Goal: Task Accomplishment & Management: Manage account settings

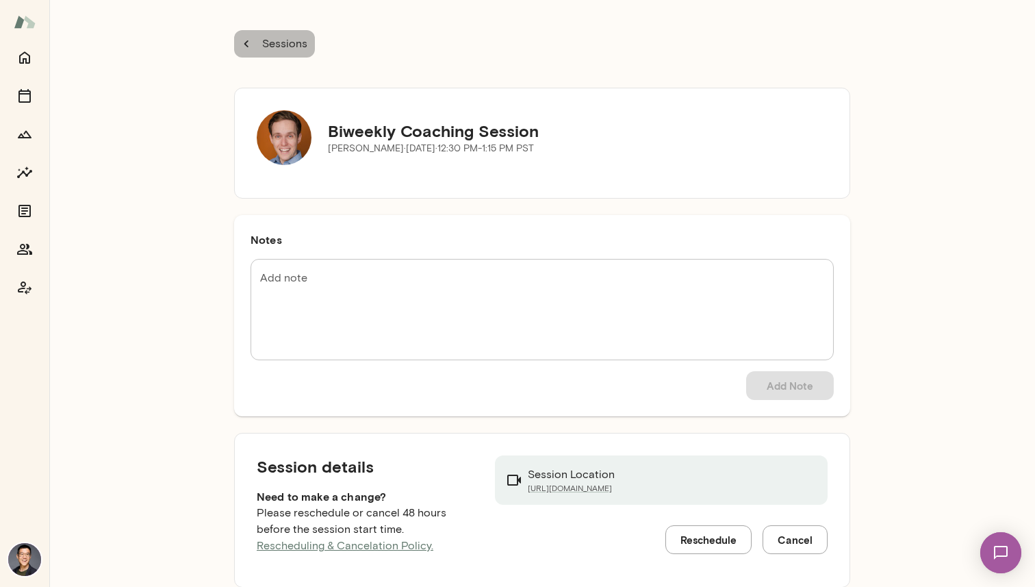
click at [276, 47] on p "Sessions" at bounding box center [284, 44] width 48 height 16
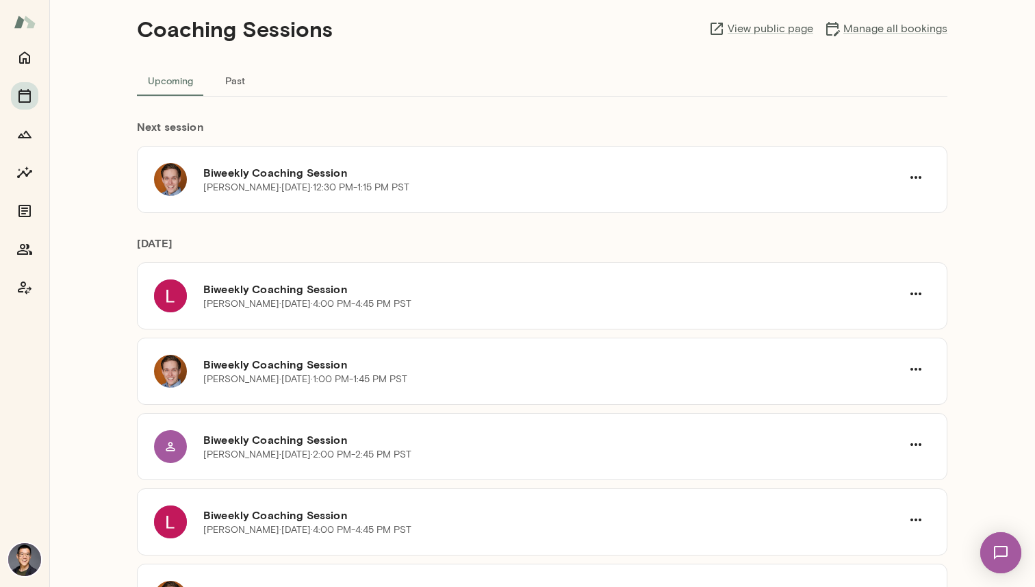
scroll to position [47, 0]
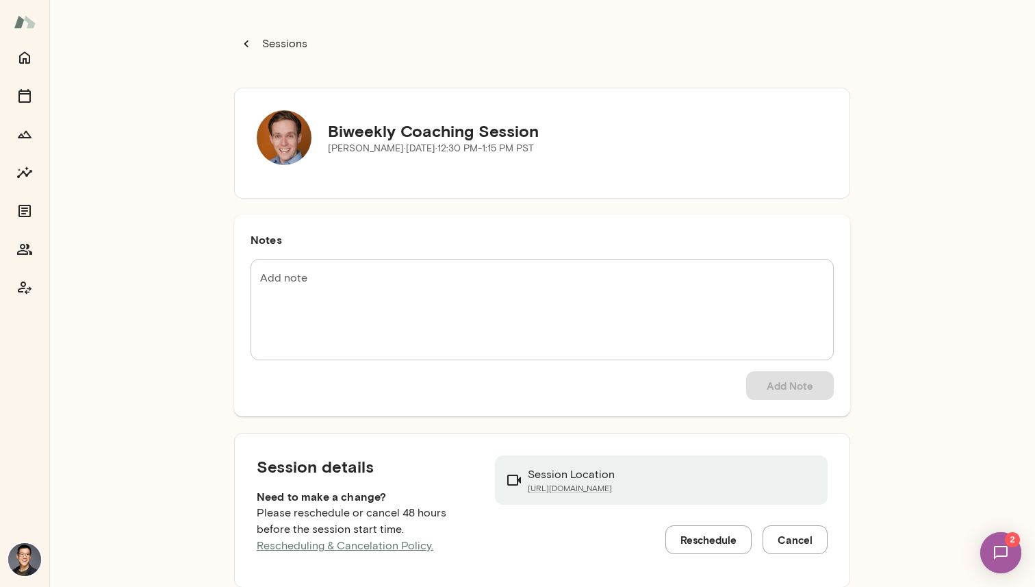
click at [288, 48] on p "Sessions" at bounding box center [284, 44] width 48 height 16
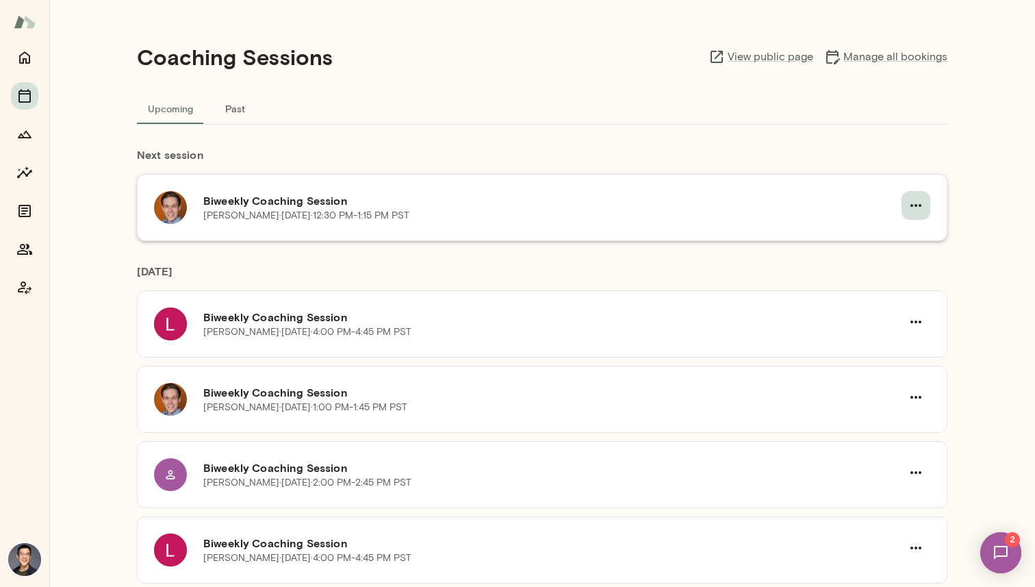
click at [921, 207] on icon "button" at bounding box center [916, 205] width 16 height 16
click at [883, 151] on div at bounding box center [517, 293] width 1035 height 587
click at [242, 101] on button "Past" at bounding box center [235, 108] width 62 height 33
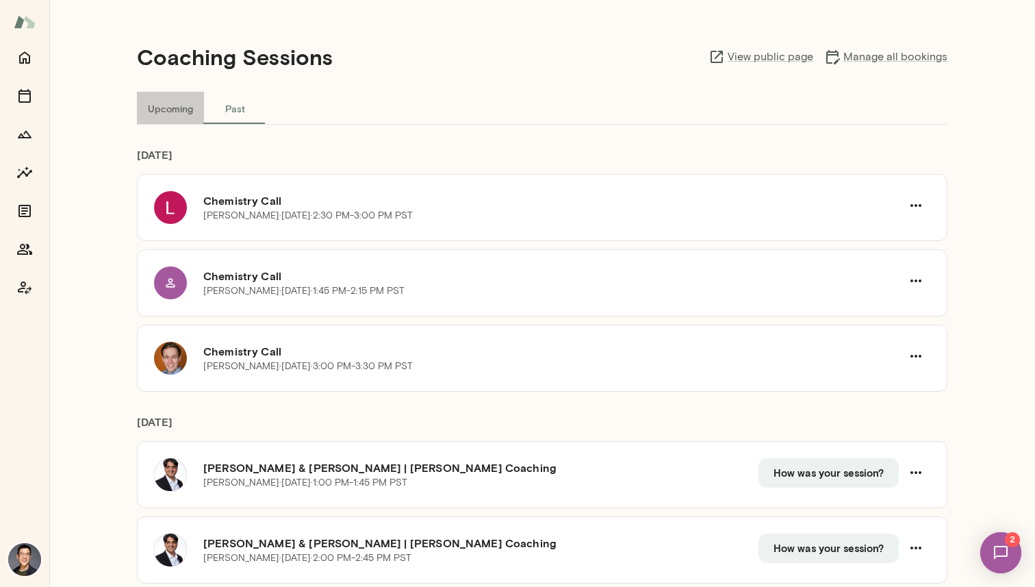
click at [188, 112] on button "Upcoming" at bounding box center [170, 108] width 67 height 33
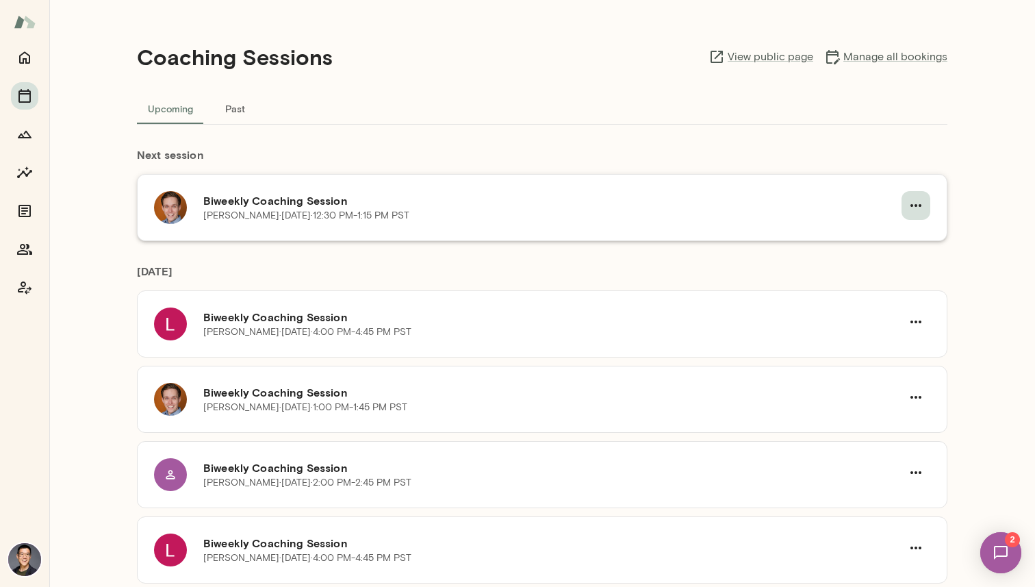
click at [915, 214] on button "button" at bounding box center [916, 205] width 29 height 29
click at [703, 207] on div at bounding box center [517, 293] width 1035 height 587
click at [327, 194] on h6 "Biweekly Coaching Session" at bounding box center [552, 200] width 698 height 16
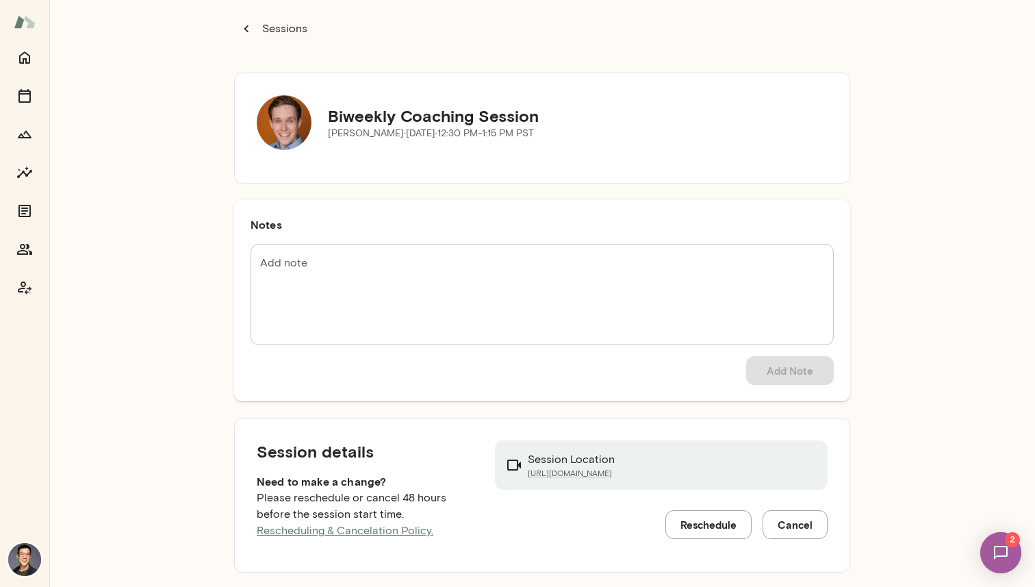
scroll to position [12, 0]
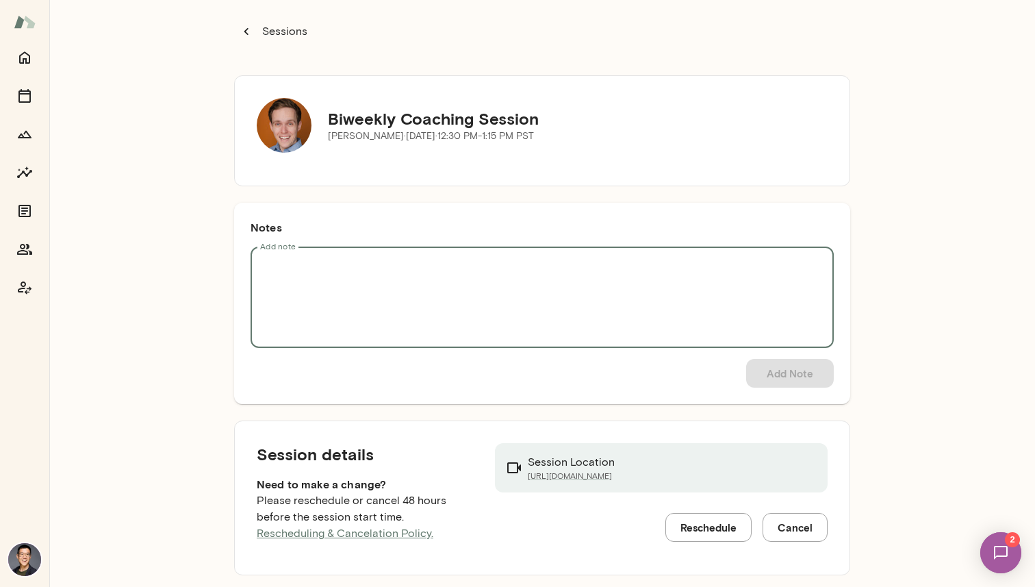
click at [409, 312] on textarea "Add note" at bounding box center [542, 297] width 564 height 79
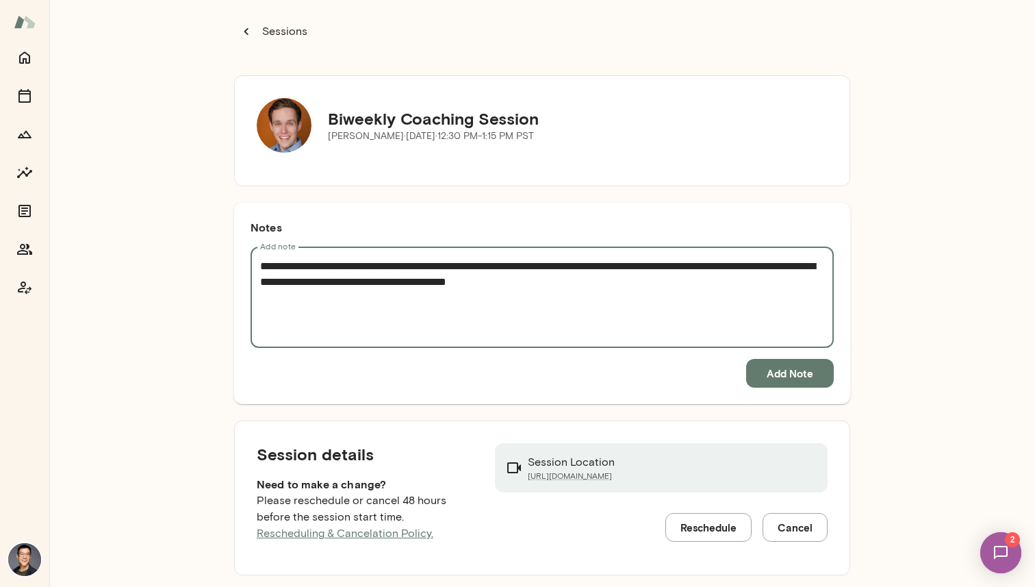
type textarea "**********"
click at [797, 379] on button "Add Note" at bounding box center [790, 373] width 88 height 29
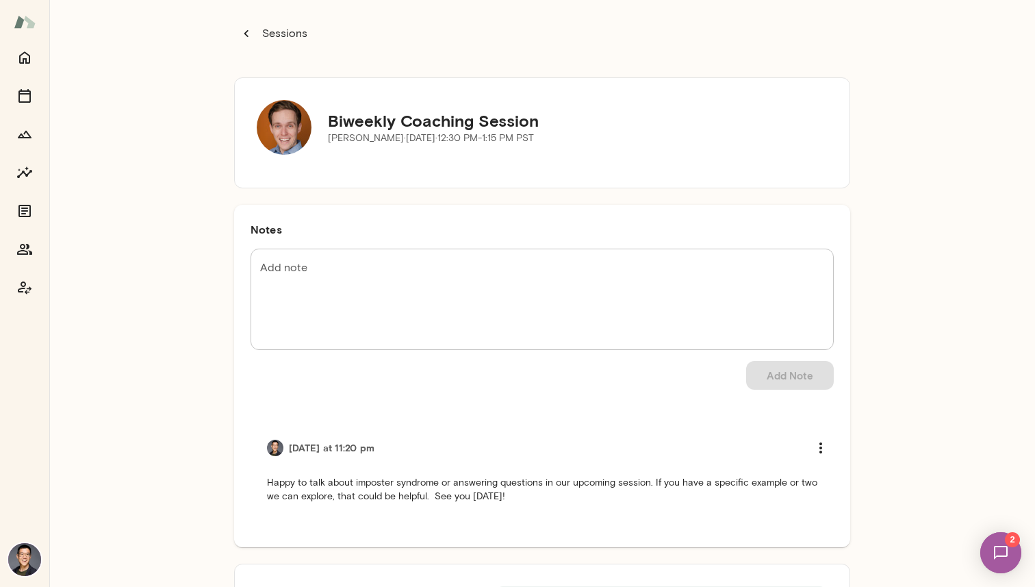
scroll to position [0, 0]
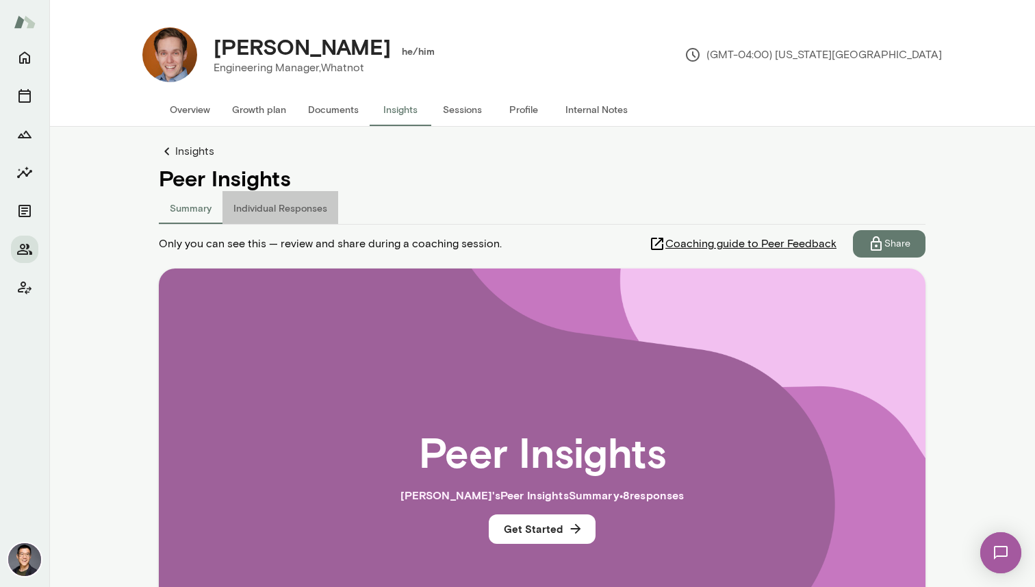
click at [310, 199] on button "Individual Responses" at bounding box center [281, 207] width 116 height 33
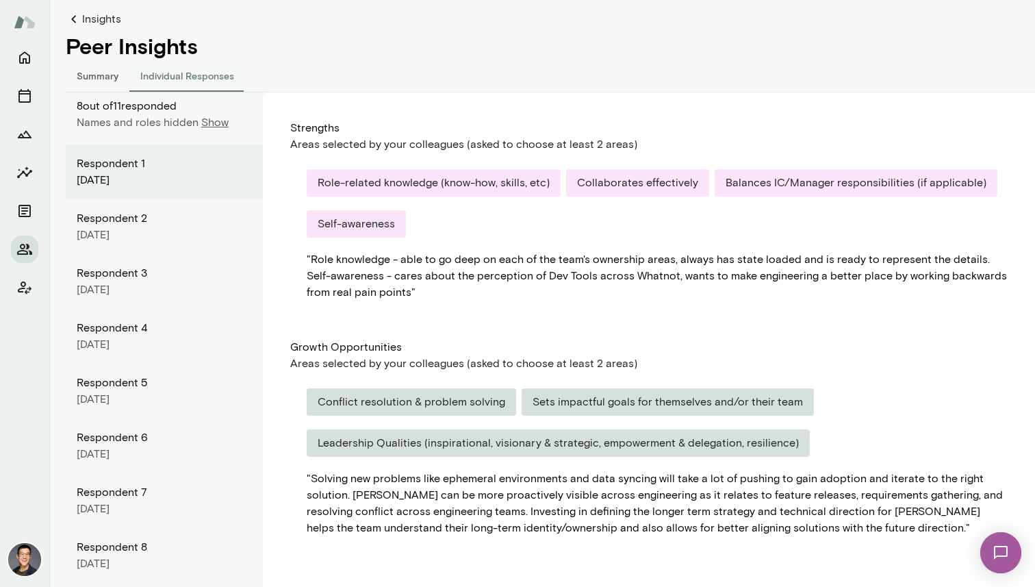
scroll to position [140, 0]
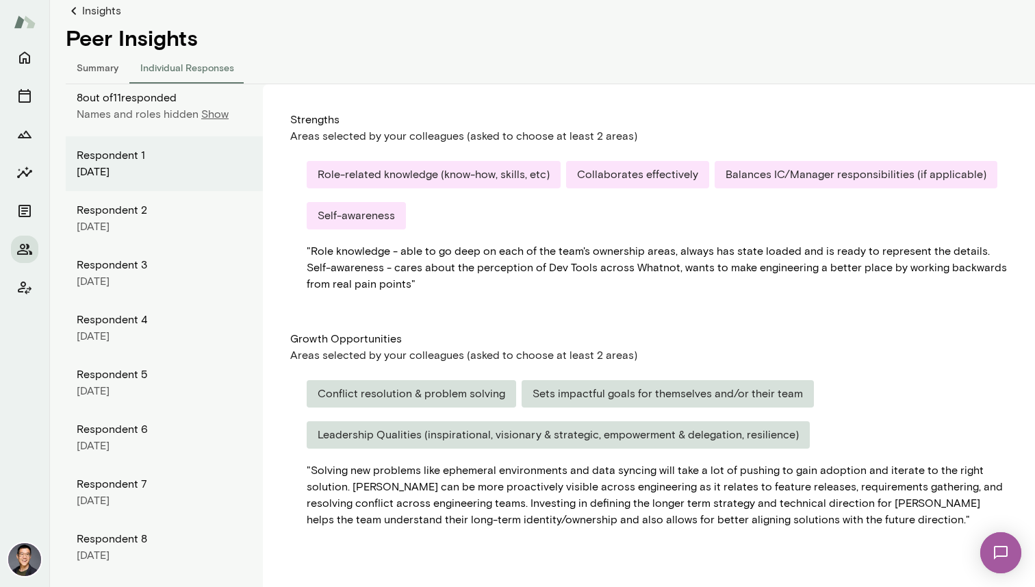
click at [114, 214] on div "Respondent 2" at bounding box center [164, 210] width 175 height 16
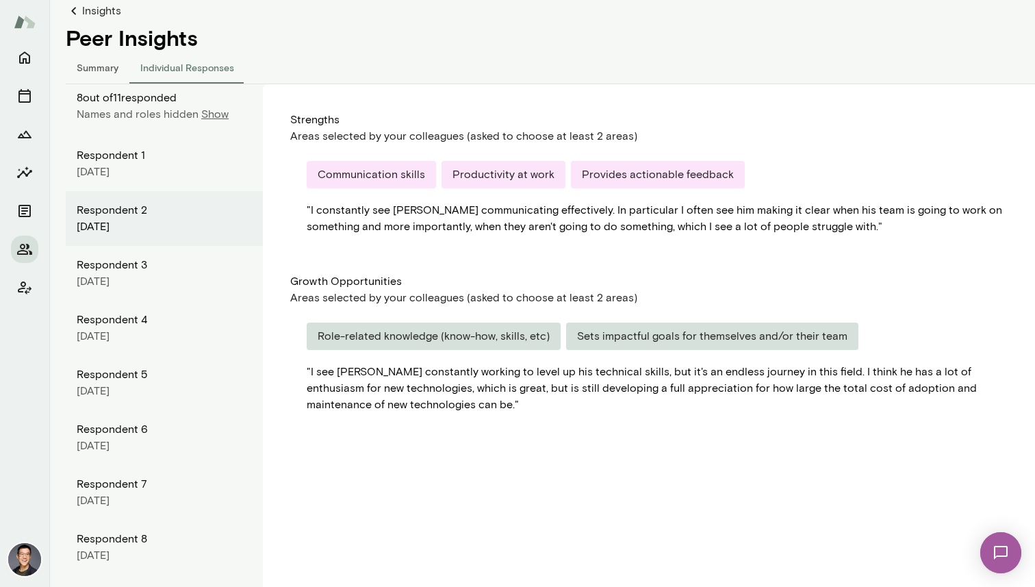
scroll to position [168, 0]
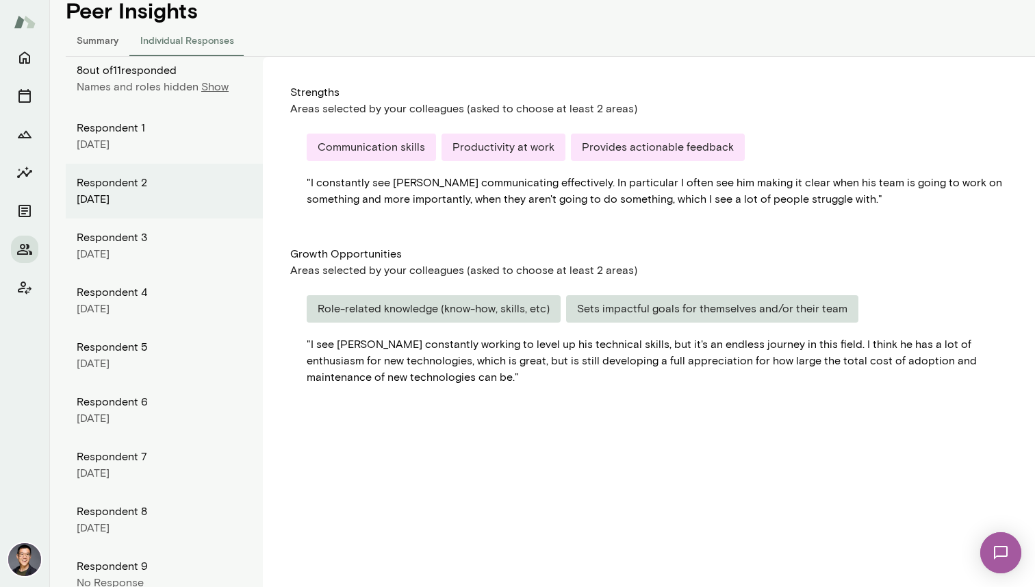
click at [114, 250] on div "[DATE]" at bounding box center [164, 254] width 175 height 16
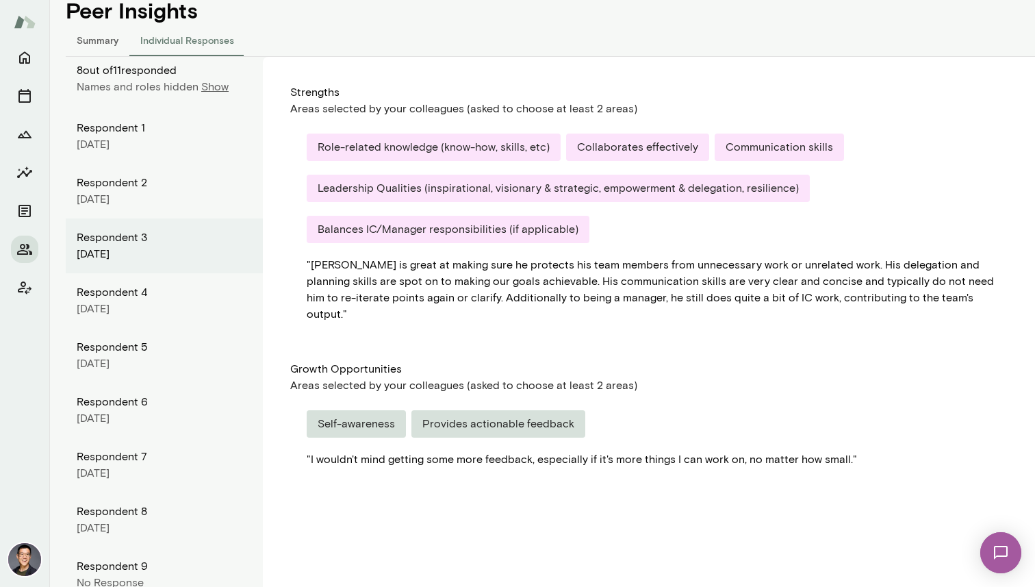
click at [136, 310] on div "[DATE]" at bounding box center [164, 309] width 175 height 16
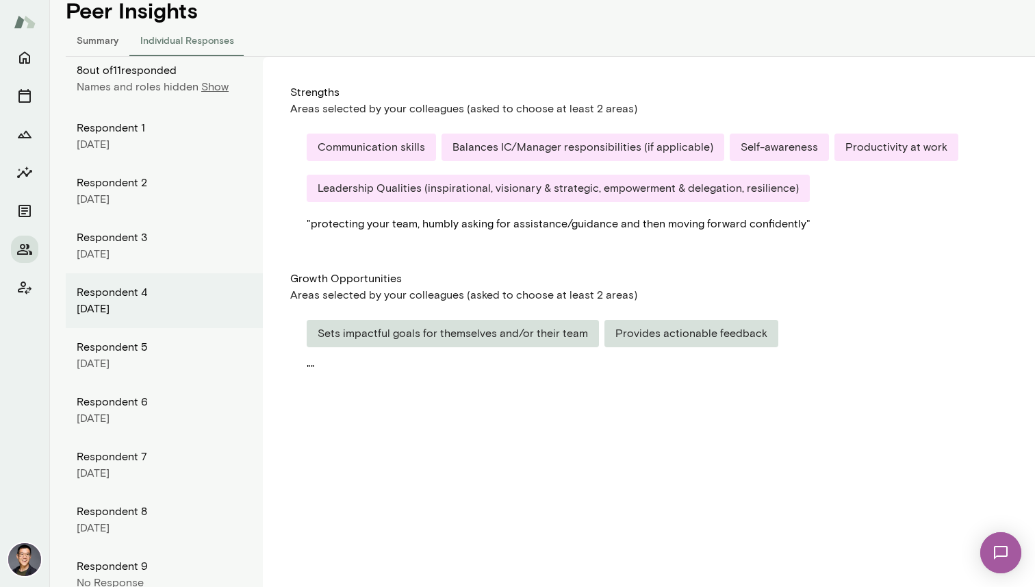
click at [134, 356] on div "[DATE]" at bounding box center [164, 363] width 175 height 16
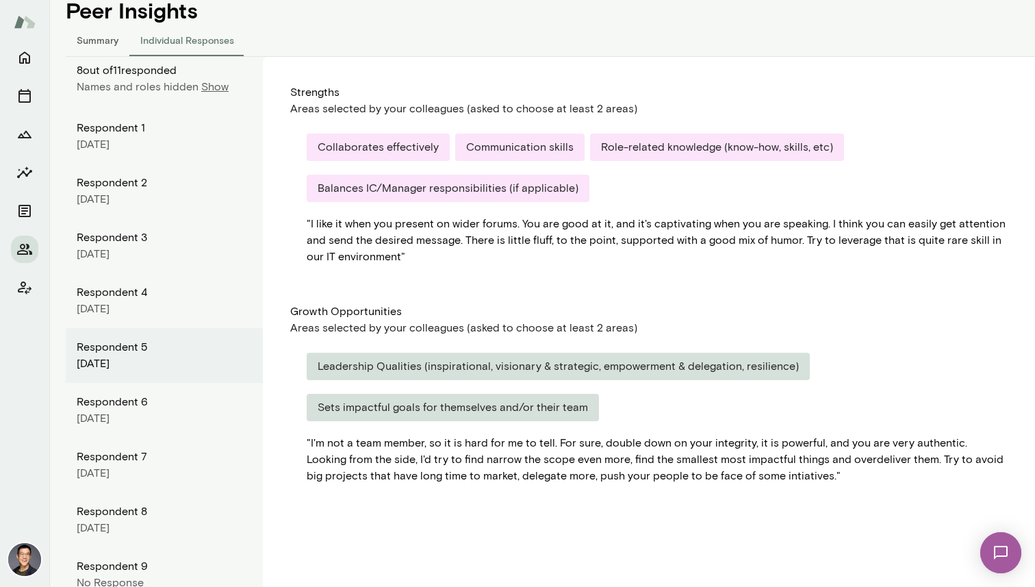
click at [140, 398] on div "Respondent 6" at bounding box center [164, 402] width 175 height 16
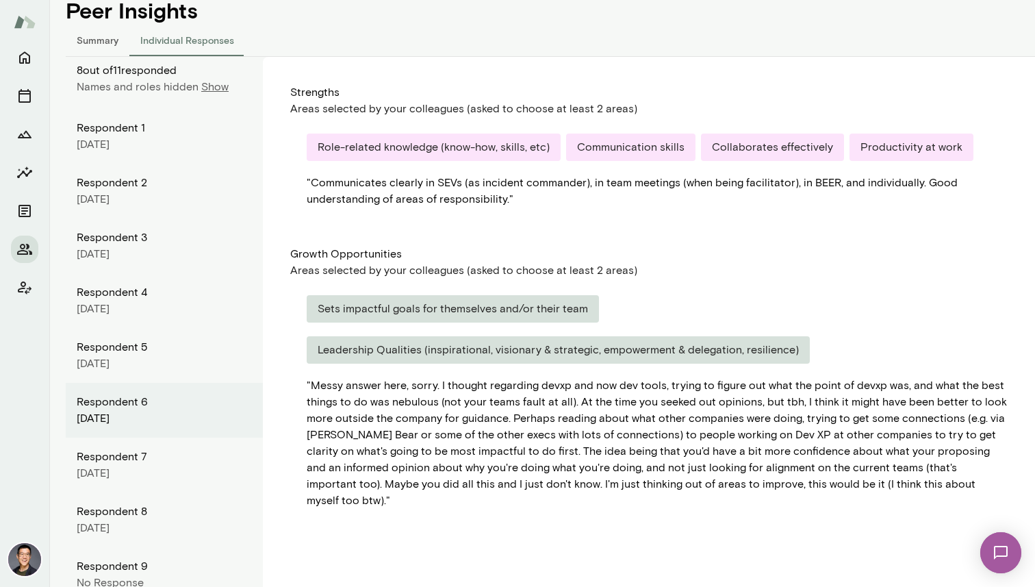
click at [136, 454] on div "Respondent 7" at bounding box center [164, 456] width 175 height 16
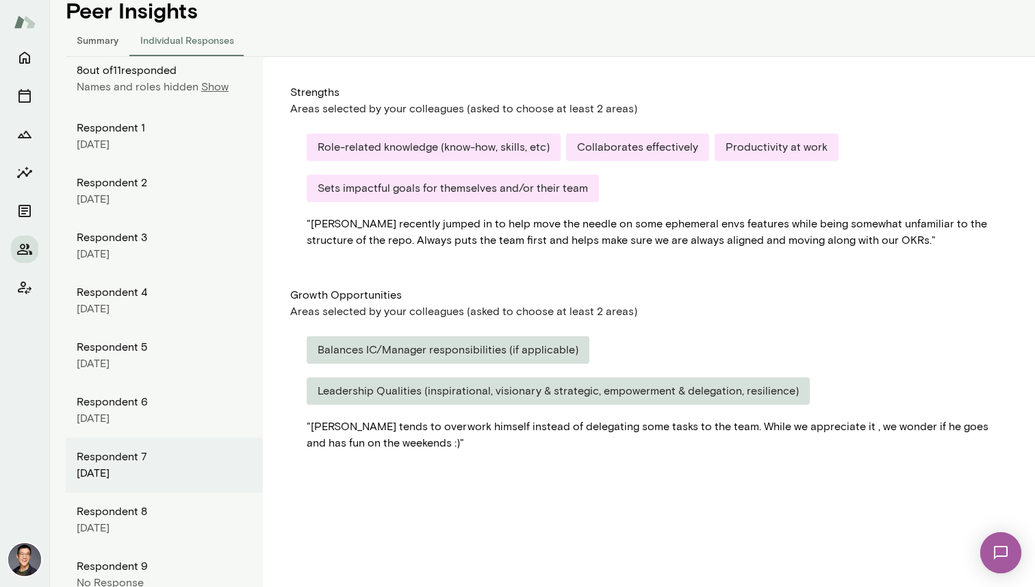
click at [141, 509] on div "Respondent 8" at bounding box center [164, 511] width 175 height 16
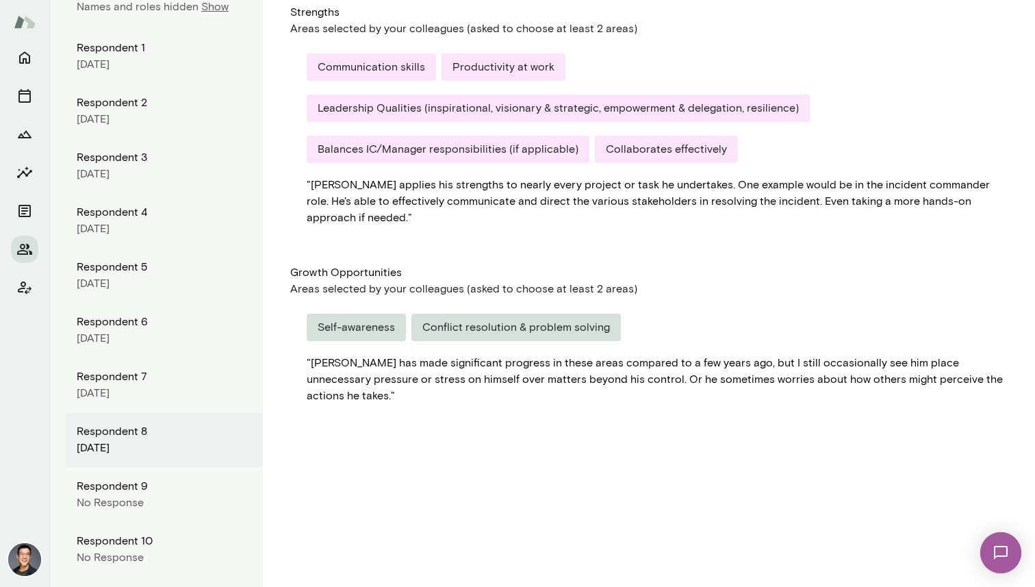
scroll to position [256, 0]
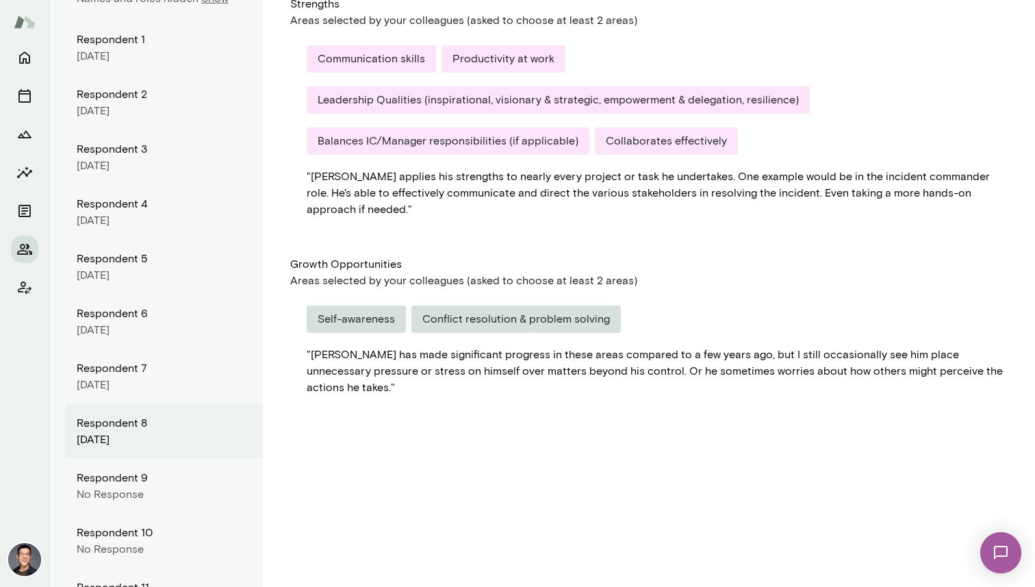
click at [147, 481] on div "Respondent 9" at bounding box center [164, 478] width 175 height 16
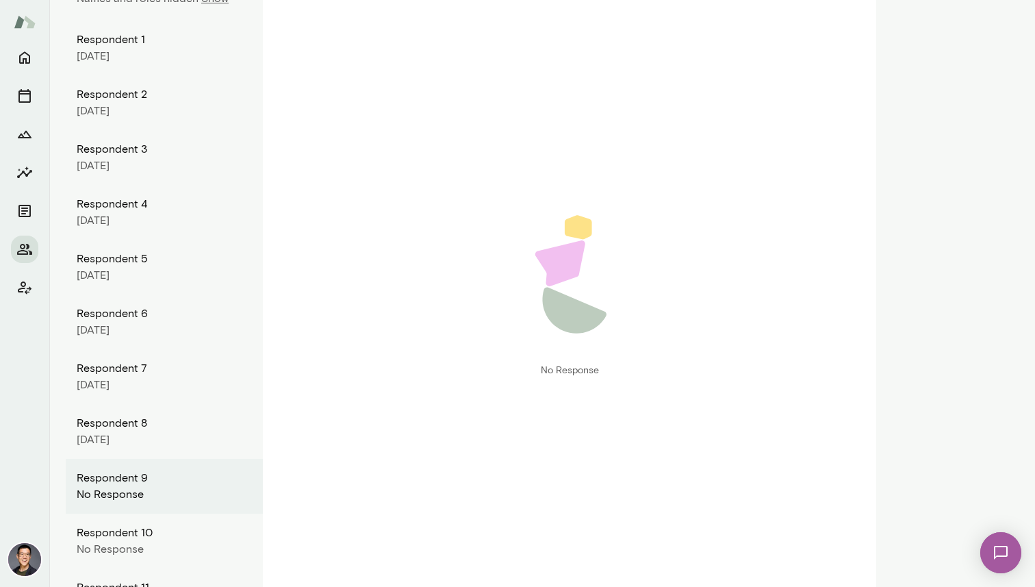
scroll to position [309, 0]
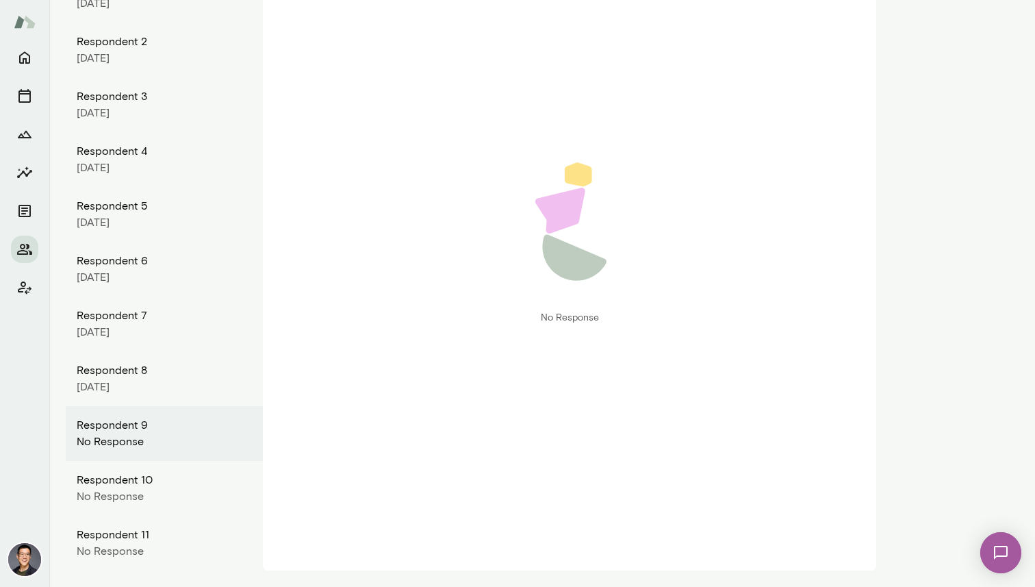
click at [151, 492] on div "No Response" at bounding box center [164, 496] width 175 height 16
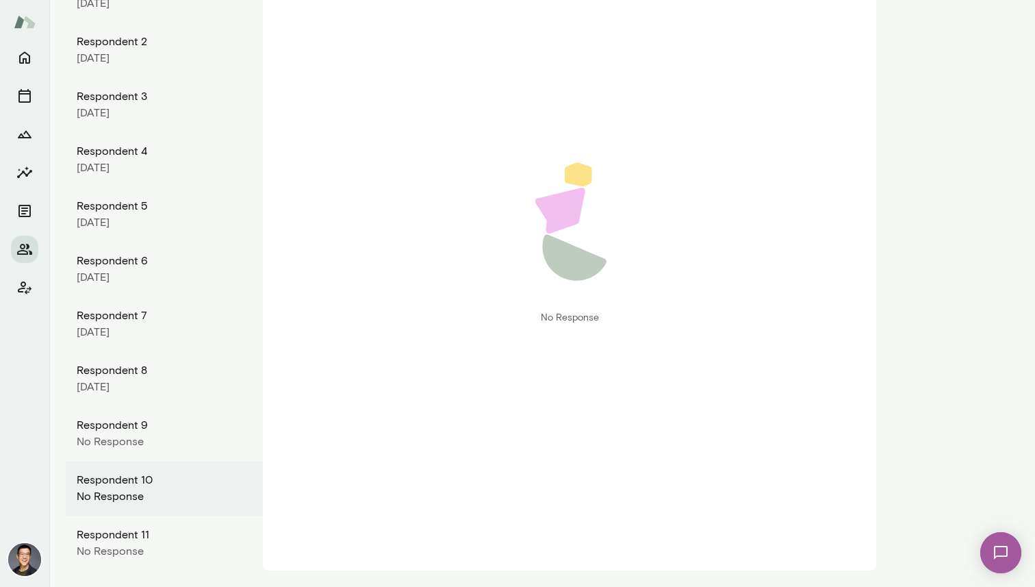
click at [145, 540] on div "Respondent 11" at bounding box center [164, 535] width 175 height 16
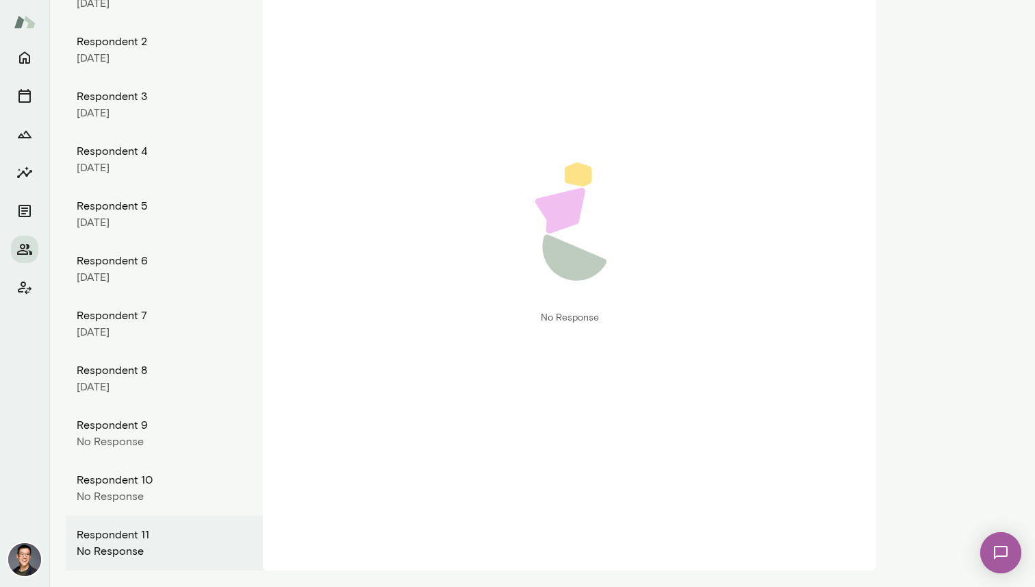
click at [168, 427] on div "Respondent 9" at bounding box center [164, 425] width 175 height 16
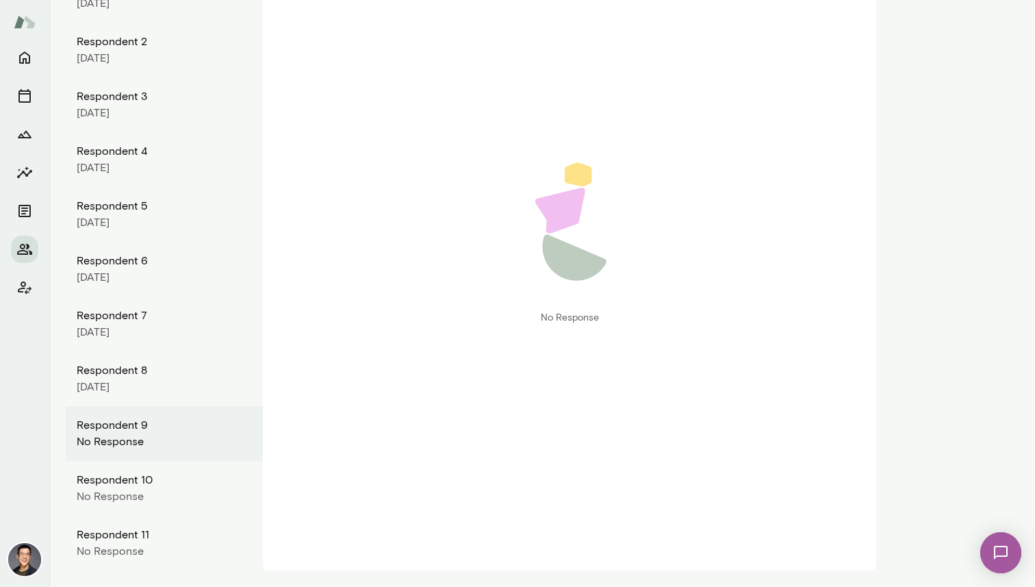
click at [169, 379] on div "[DATE]" at bounding box center [164, 387] width 175 height 16
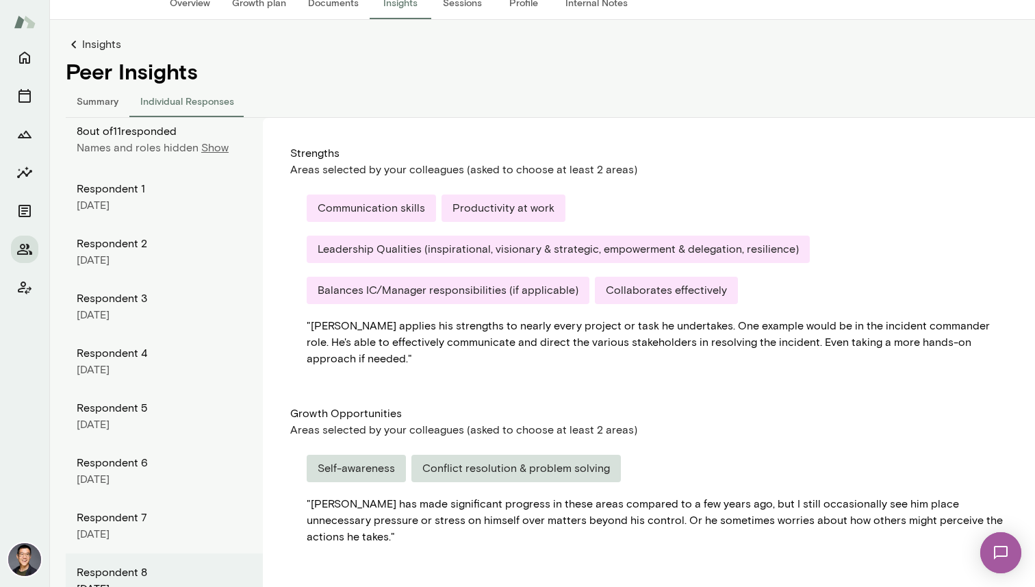
scroll to position [105, 0]
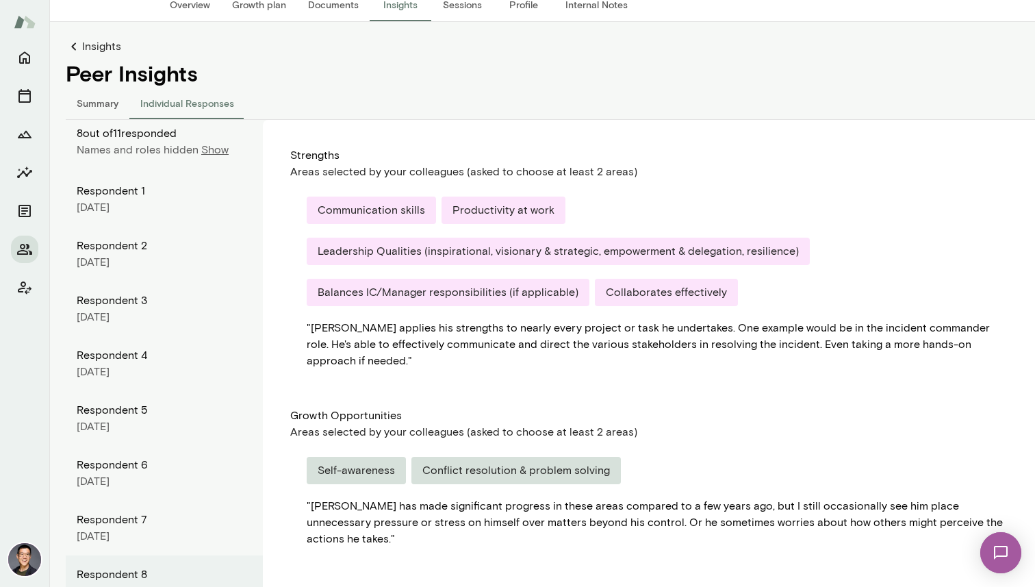
click at [159, 200] on div "[DATE]" at bounding box center [164, 207] width 175 height 16
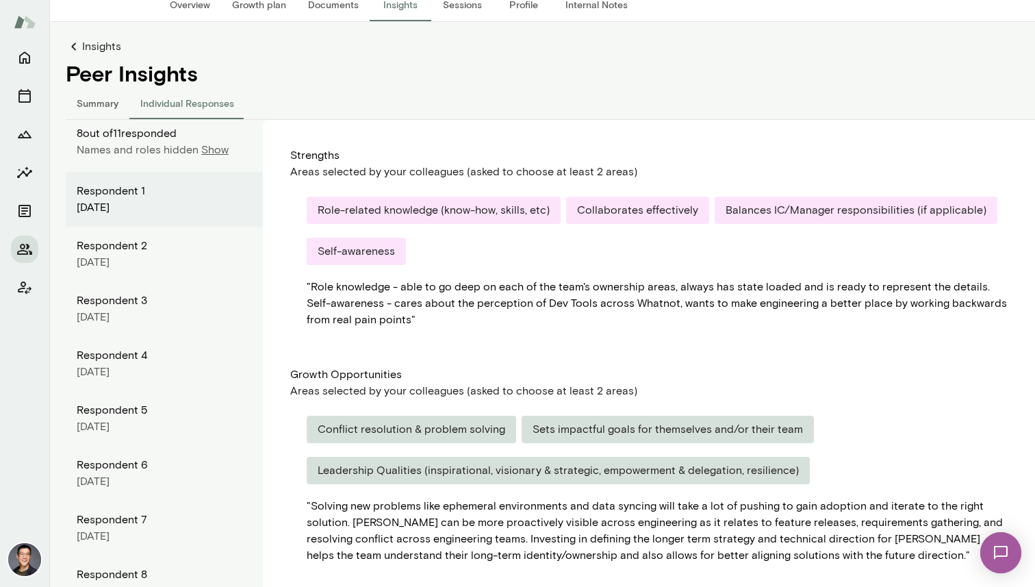
click at [139, 246] on div "Respondent 2" at bounding box center [164, 246] width 175 height 16
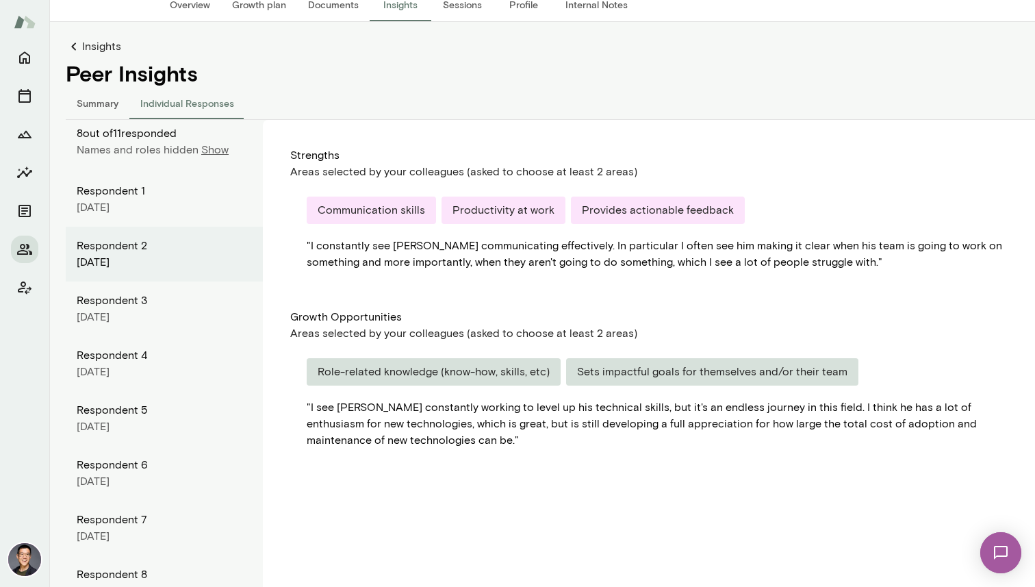
click at [141, 298] on div "Respondent 3" at bounding box center [164, 300] width 175 height 16
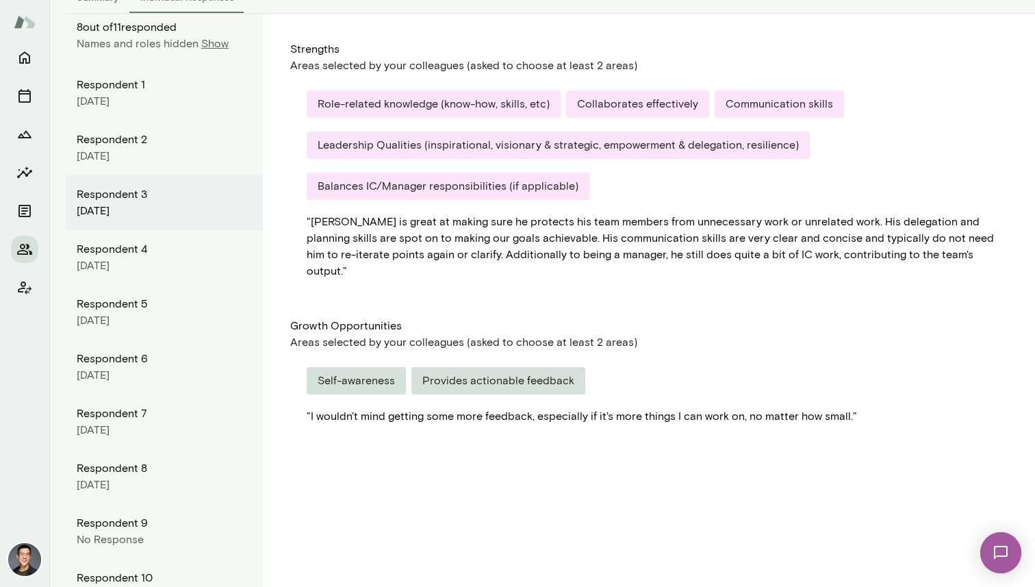
scroll to position [213, 0]
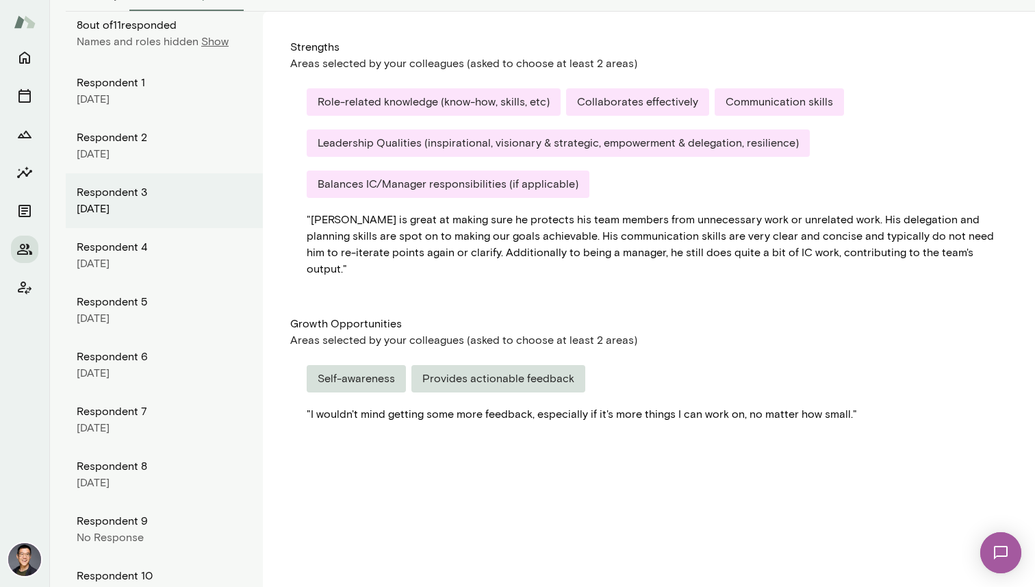
click at [160, 264] on div "[DATE]" at bounding box center [164, 263] width 175 height 16
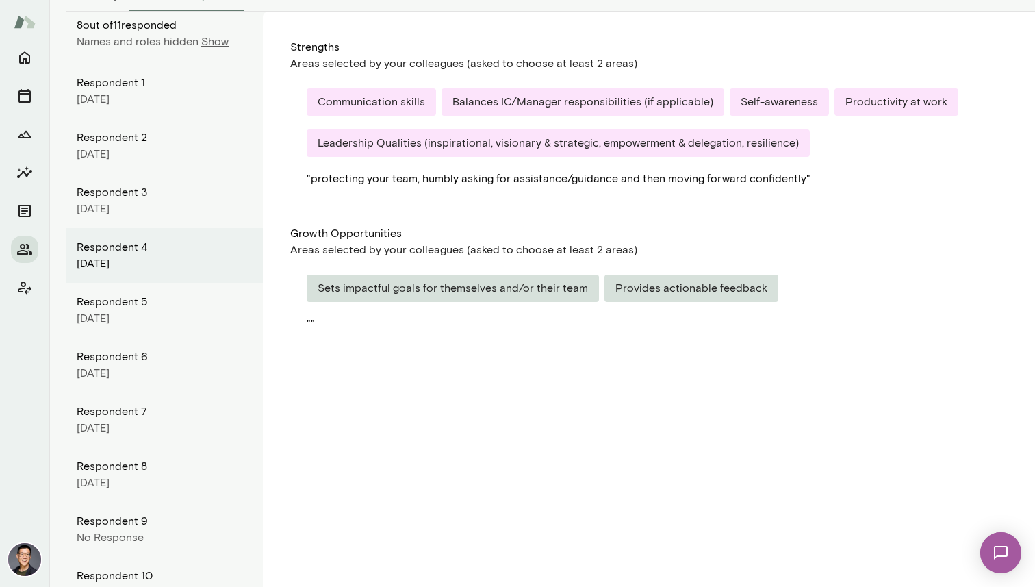
click at [199, 307] on div "Respondent 5" at bounding box center [164, 302] width 175 height 16
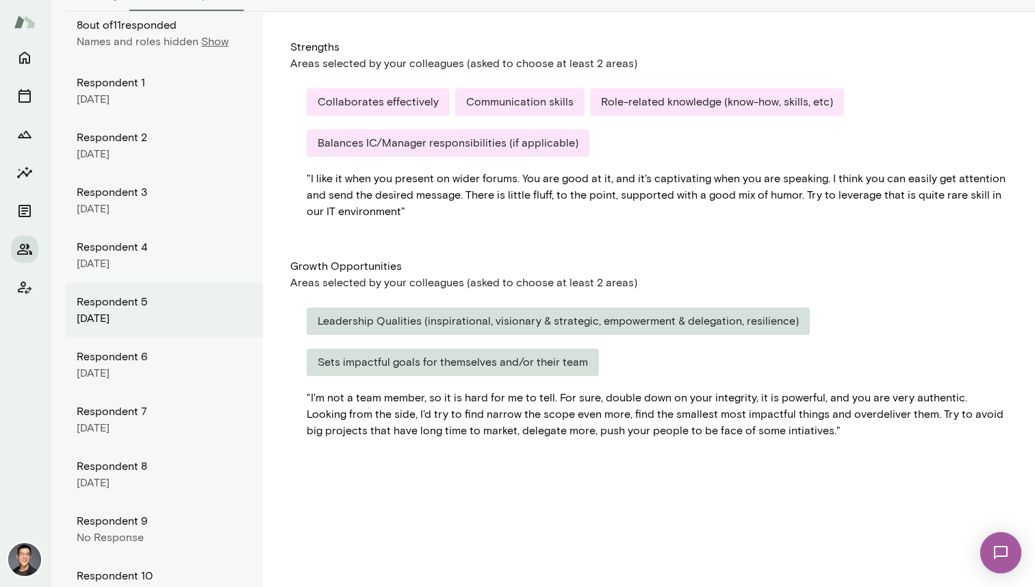
click at [131, 356] on div "Respondent 6" at bounding box center [164, 357] width 175 height 16
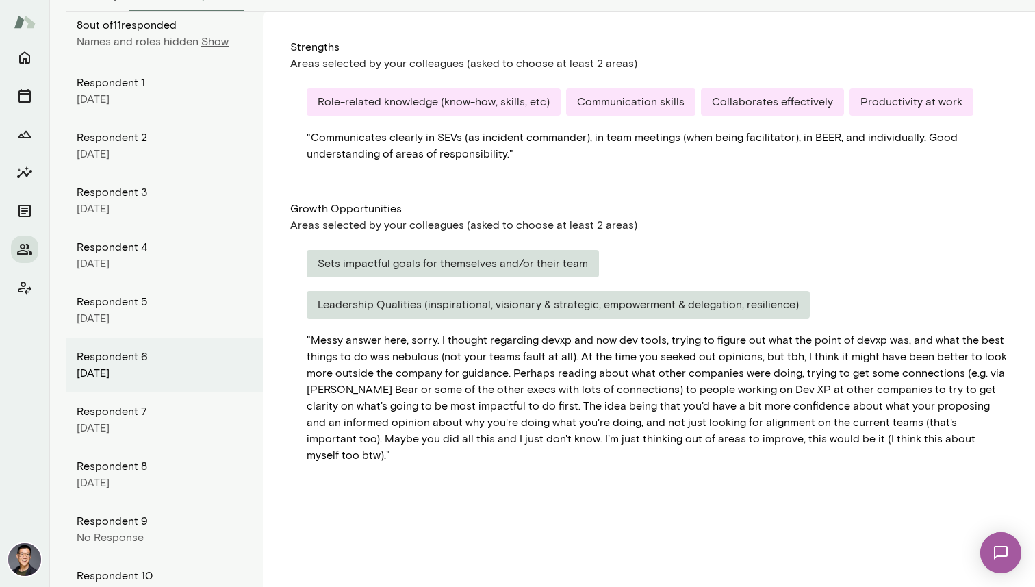
click at [151, 93] on div "[DATE]" at bounding box center [164, 99] width 175 height 16
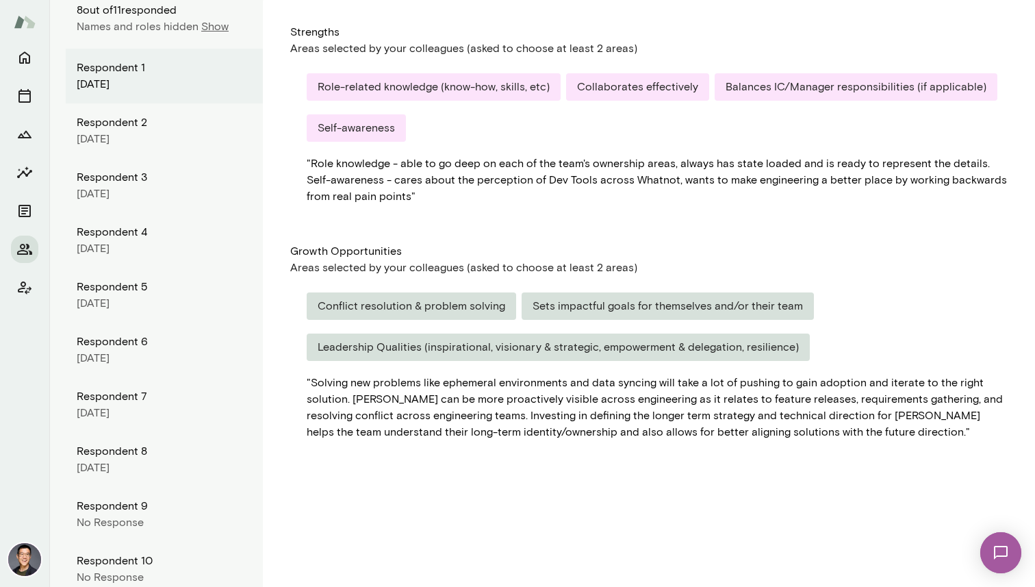
scroll to position [240, 0]
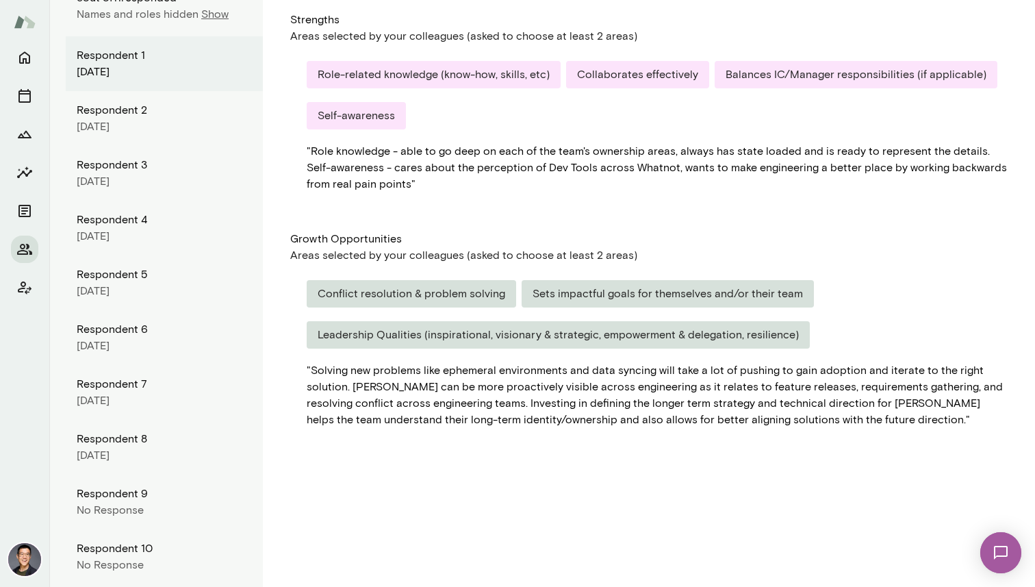
click at [147, 112] on div "Respondent 2" at bounding box center [164, 110] width 175 height 16
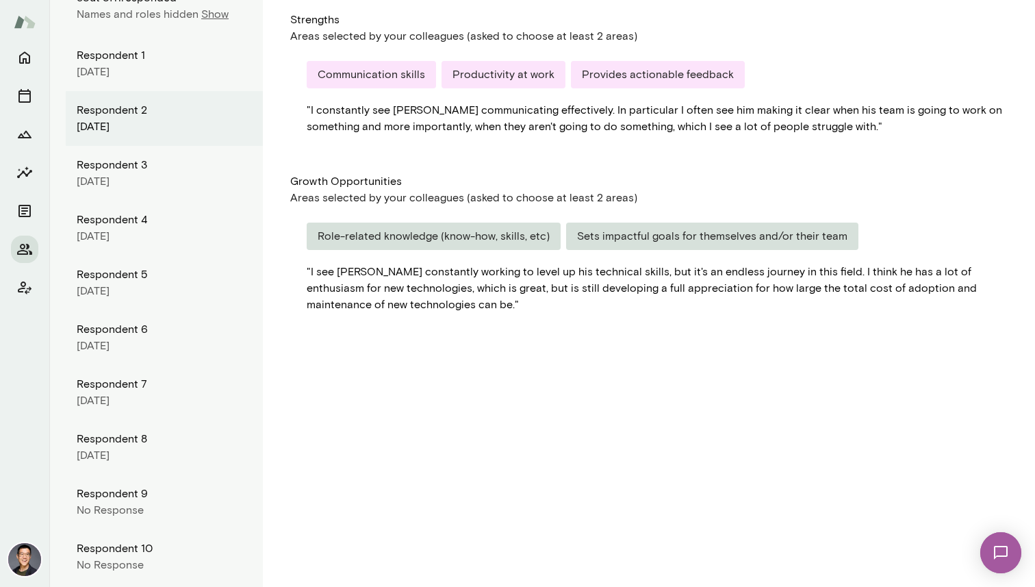
click at [149, 157] on div "Respondent 3" at bounding box center [164, 165] width 175 height 16
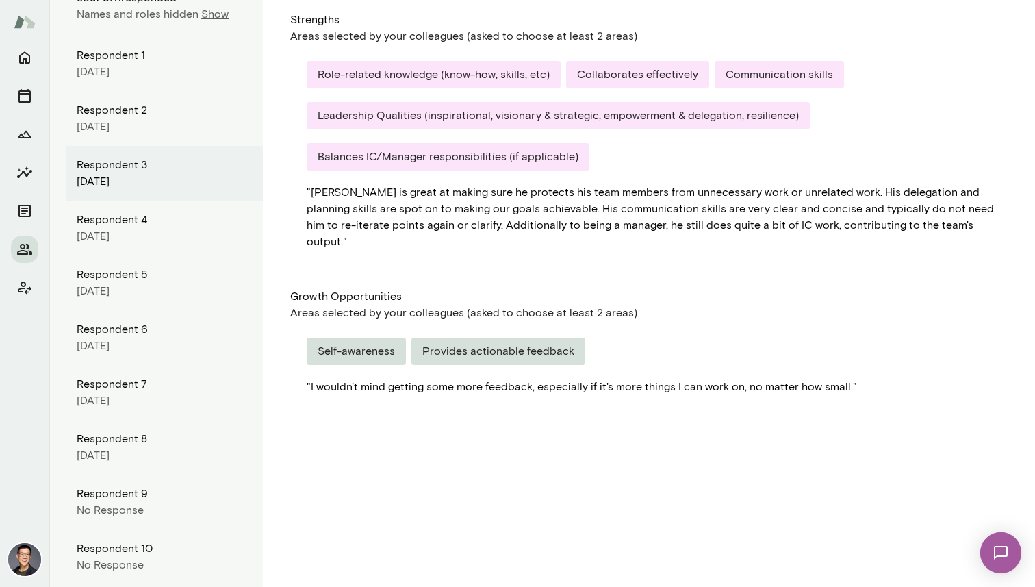
click at [160, 222] on div "Respondent 4" at bounding box center [164, 220] width 175 height 16
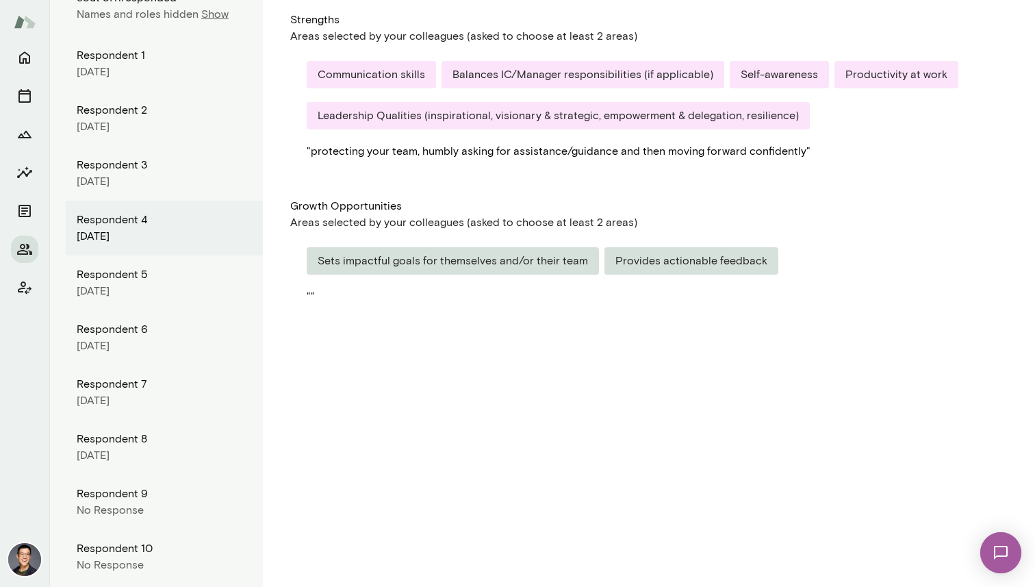
click at [163, 279] on div "Respondent 5" at bounding box center [164, 274] width 175 height 16
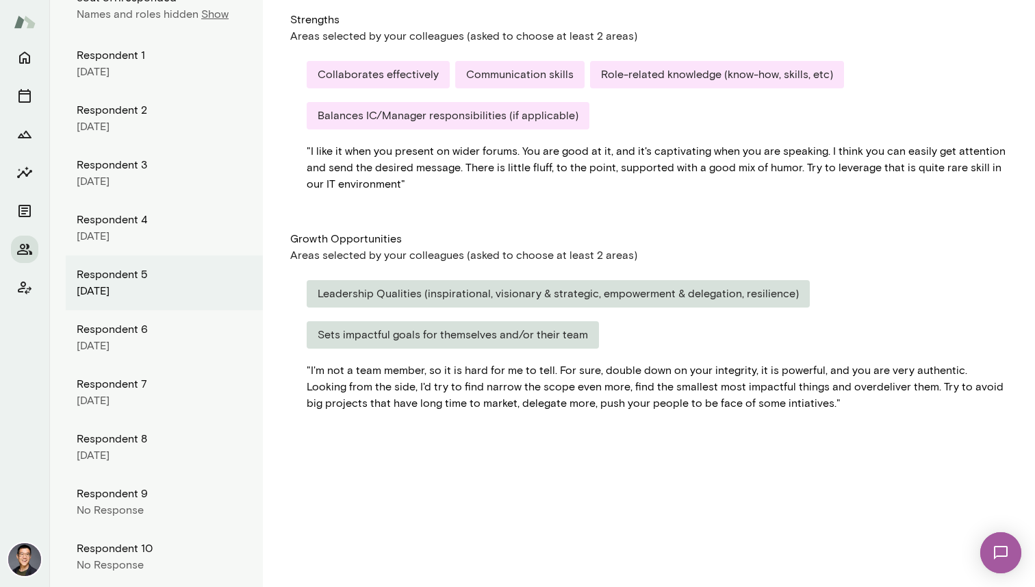
click at [172, 342] on div "[DATE]" at bounding box center [164, 346] width 175 height 16
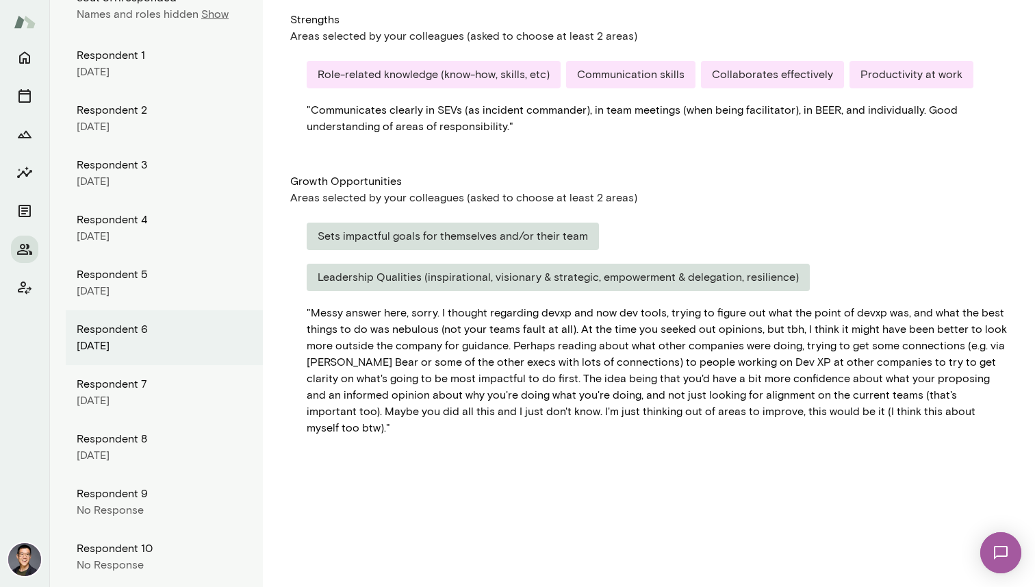
click at [171, 390] on div "Respondent 7" at bounding box center [164, 384] width 175 height 16
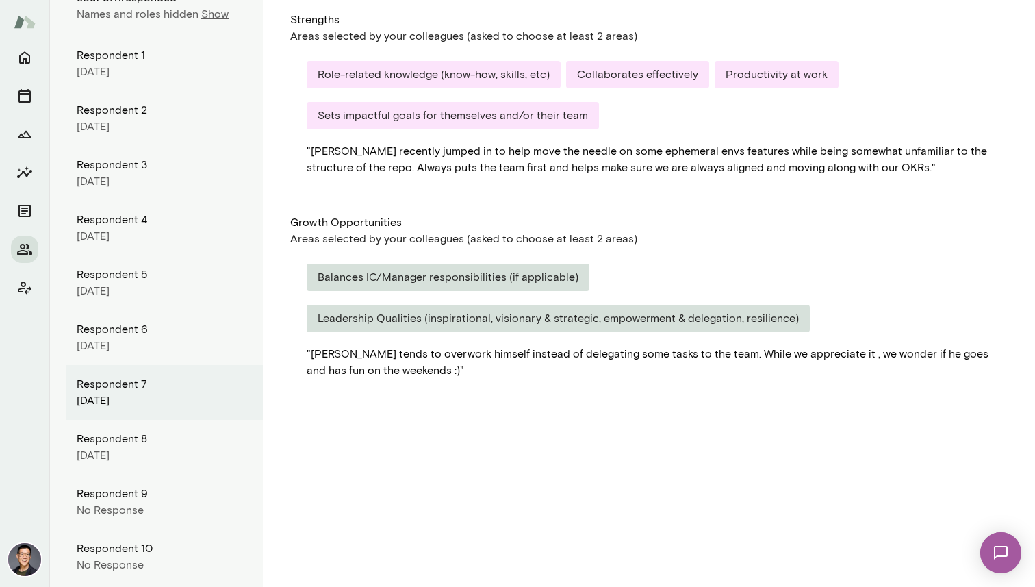
click at [153, 442] on div "Respondent 8" at bounding box center [164, 439] width 175 height 16
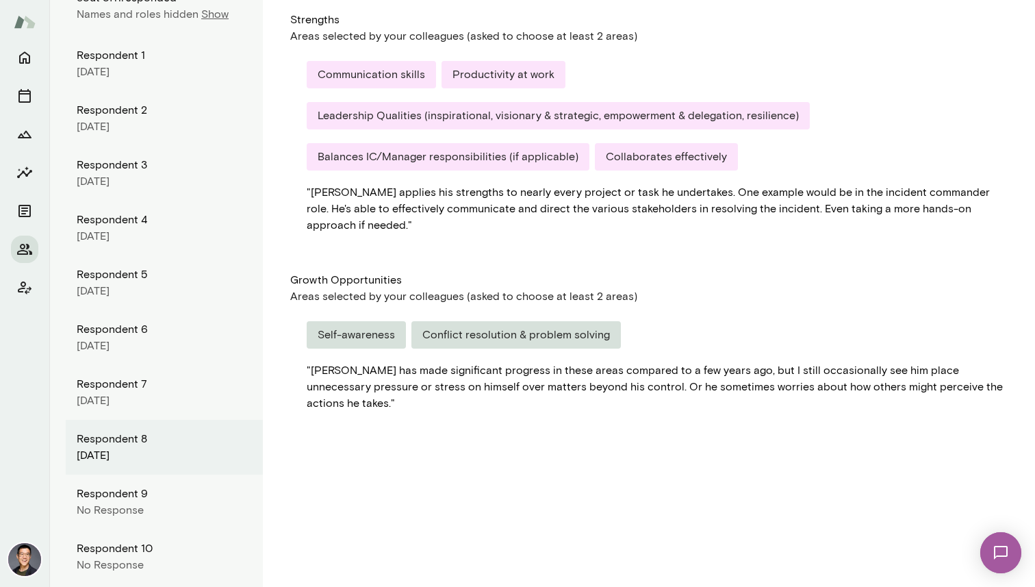
click at [169, 389] on div "Respondent 7" at bounding box center [164, 384] width 175 height 16
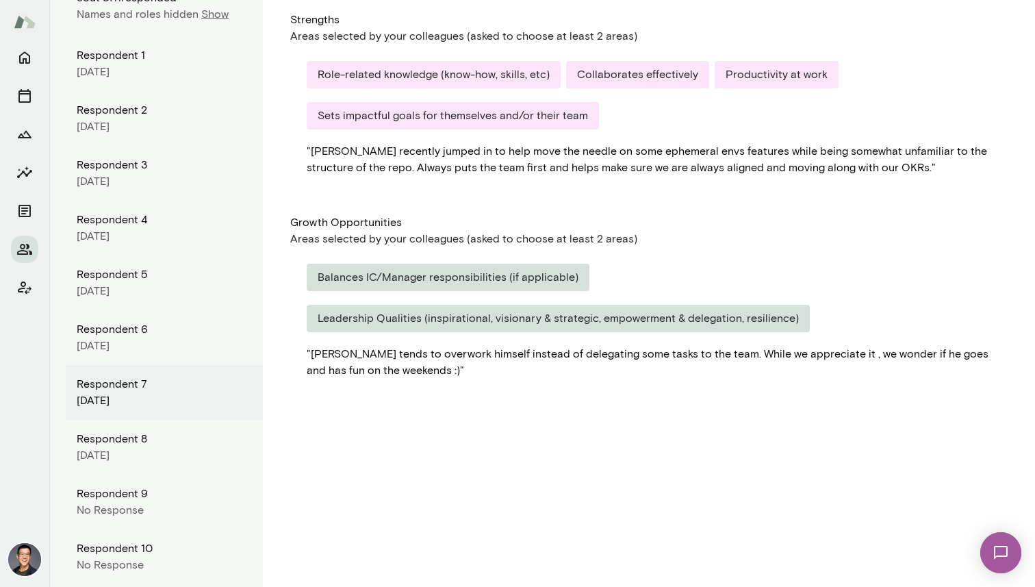
click at [167, 433] on div "Respondent 8" at bounding box center [164, 439] width 175 height 16
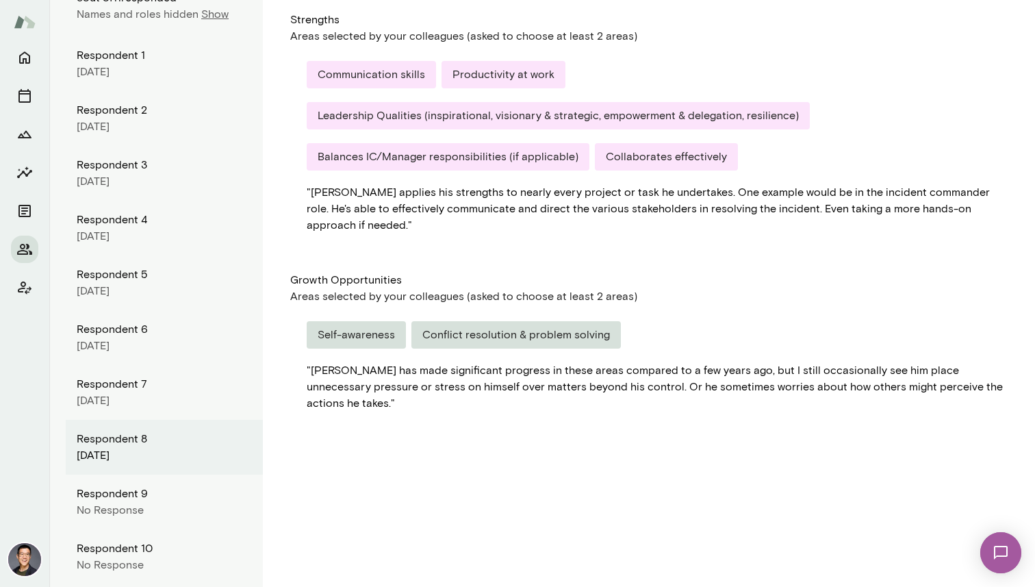
click at [152, 505] on div "No Response" at bounding box center [164, 510] width 175 height 16
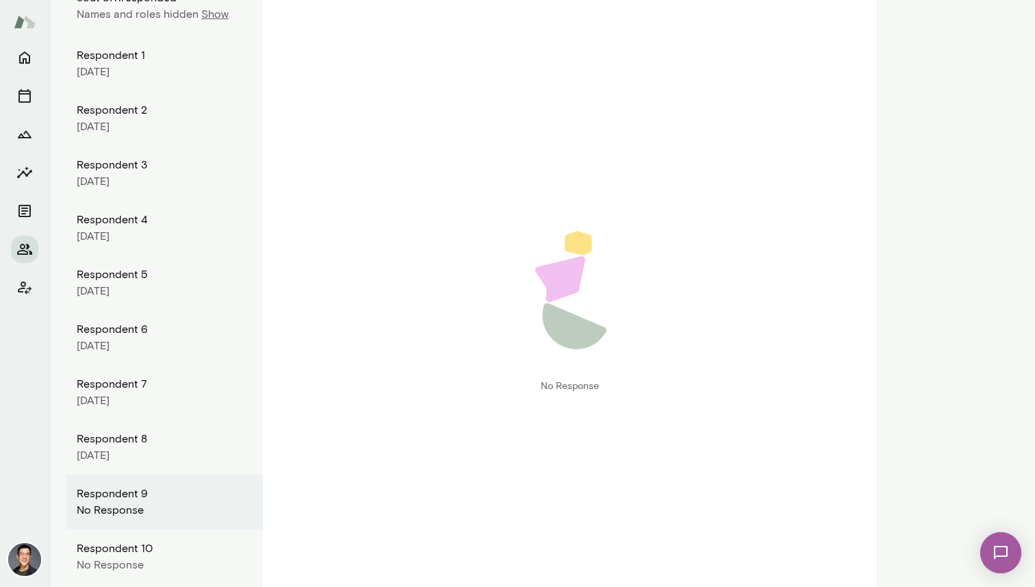
click at [141, 544] on div "Respondent 10" at bounding box center [164, 548] width 175 height 16
